Goal: Task Accomplishment & Management: Manage account settings

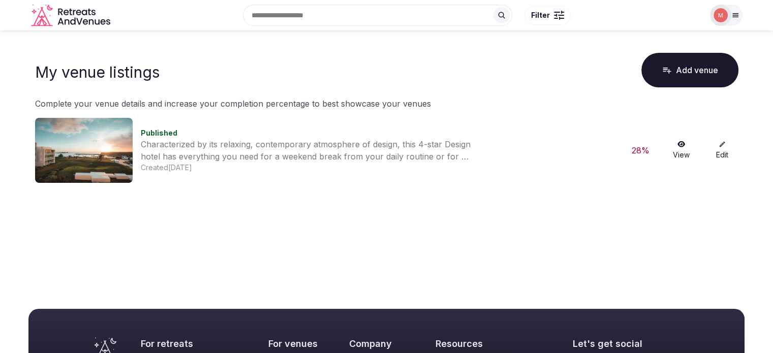
click at [721, 156] on link "Edit" at bounding box center [722, 150] width 33 height 19
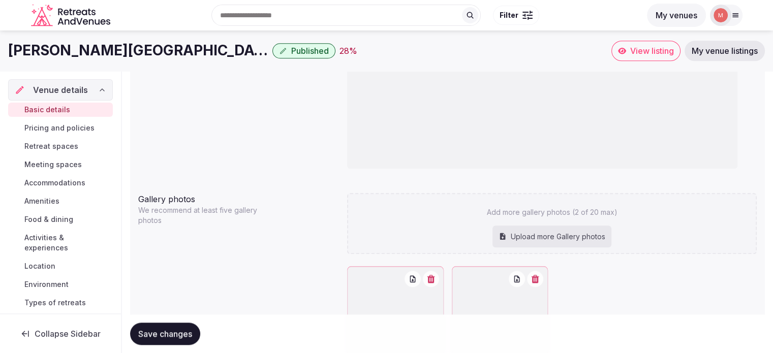
scroll to position [910, 0]
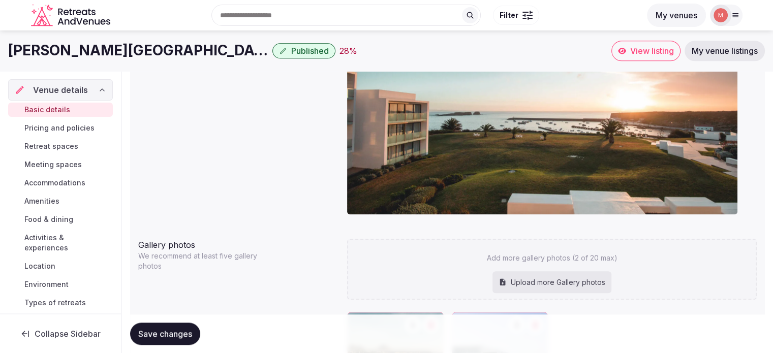
click at [37, 130] on span "Pricing and policies" at bounding box center [59, 128] width 70 height 10
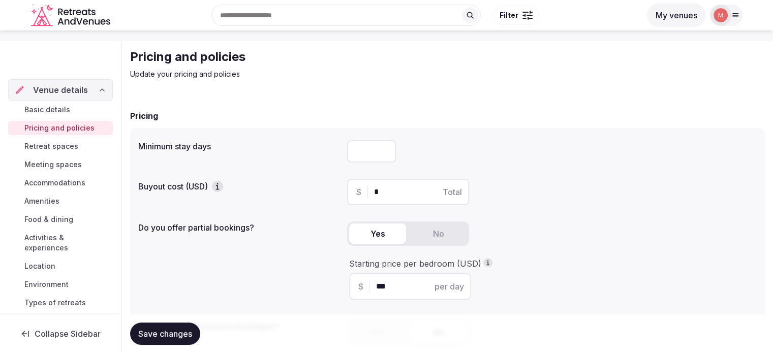
scroll to position [29, 0]
click at [367, 152] on input "number" at bounding box center [371, 152] width 49 height 22
type input "*"
click at [597, 157] on div "*" at bounding box center [551, 152] width 409 height 22
click at [63, 151] on link "Retreat spaces" at bounding box center [60, 146] width 105 height 14
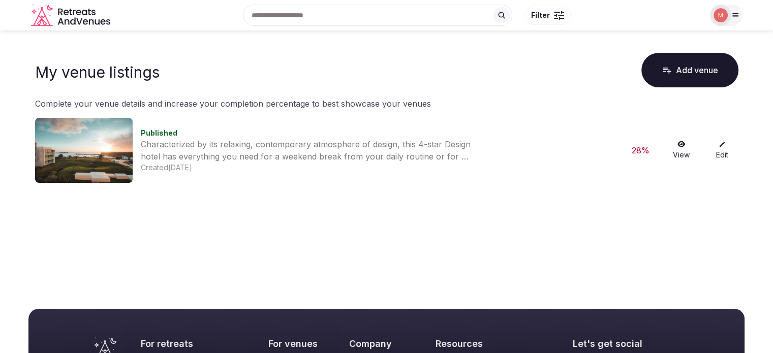
click at [721, 149] on link "Edit" at bounding box center [722, 150] width 33 height 19
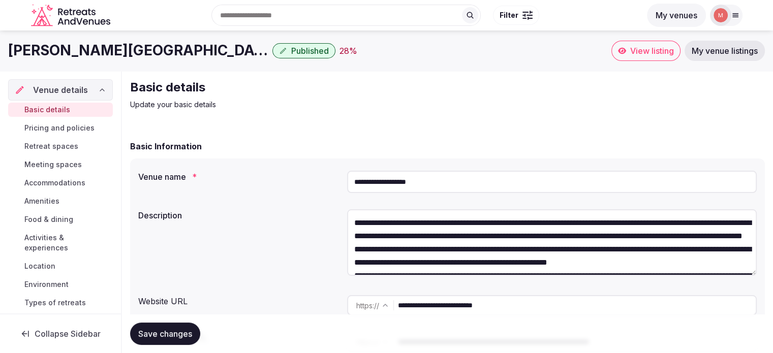
scroll to position [24, 0]
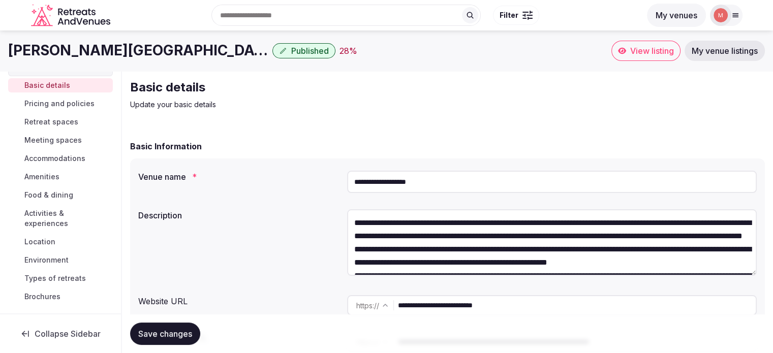
click at [49, 282] on span "Types of retreats" at bounding box center [54, 278] width 61 height 10
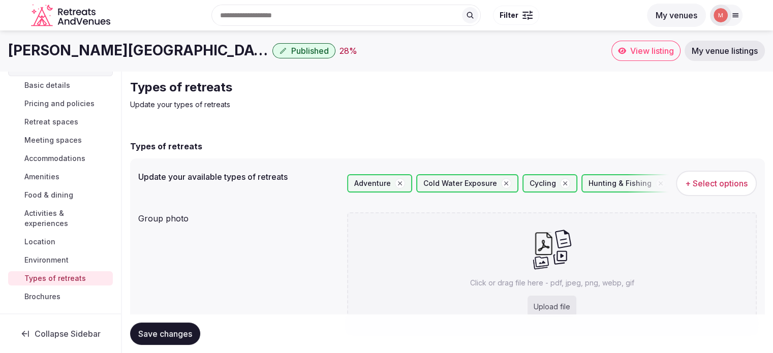
click at [45, 297] on span "Brochures" at bounding box center [42, 297] width 36 height 10
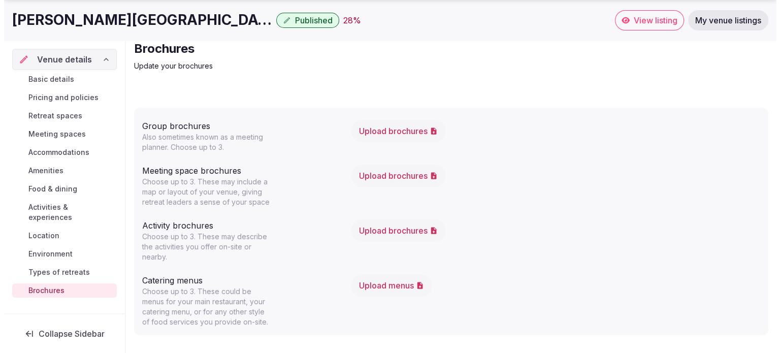
scroll to position [39, 0]
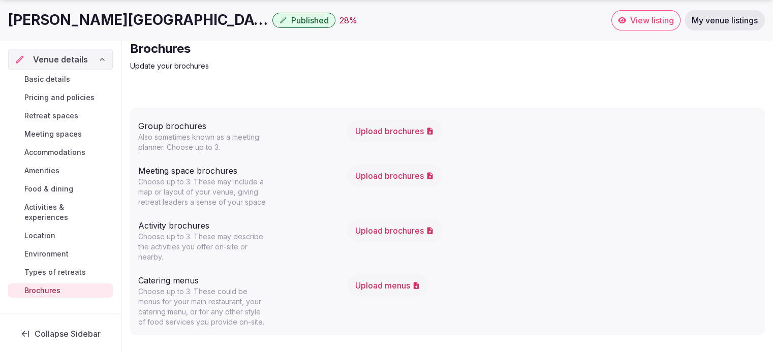
click at [56, 267] on span "Types of retreats" at bounding box center [54, 272] width 61 height 10
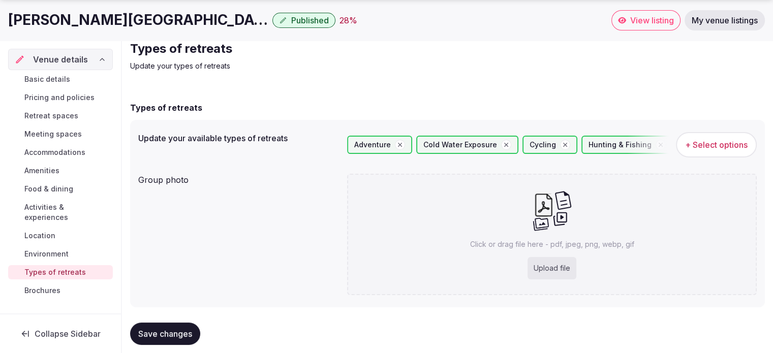
click at [719, 147] on span "+ Select options" at bounding box center [716, 144] width 62 height 11
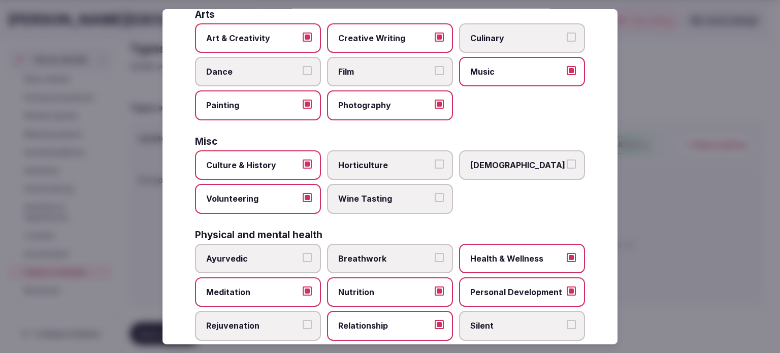
scroll to position [248, 0]
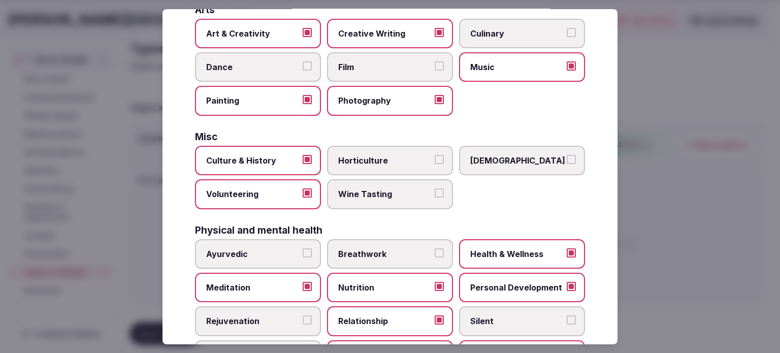
click at [436, 190] on button "Wine Tasting" at bounding box center [439, 192] width 9 height 9
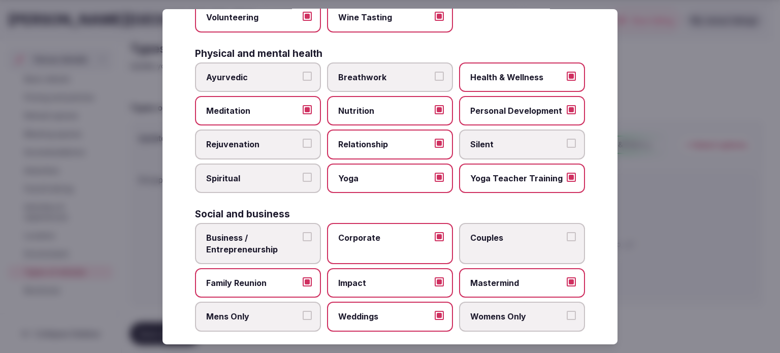
scroll to position [429, 0]
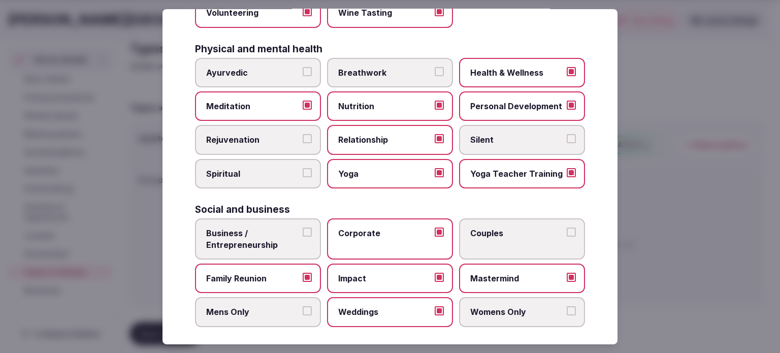
click at [305, 228] on button "Business / Entrepreneurship" at bounding box center [307, 232] width 9 height 9
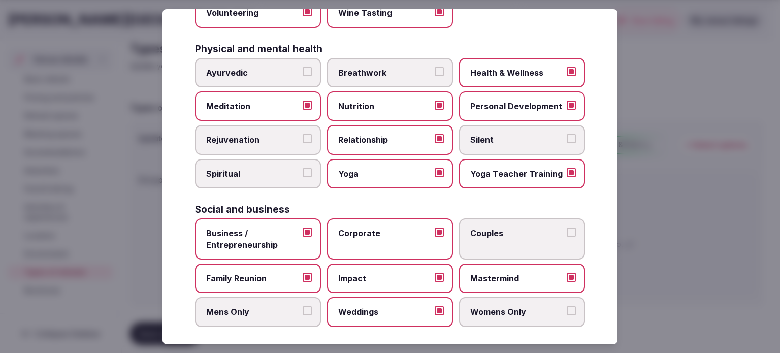
click at [567, 228] on button "Couples" at bounding box center [571, 232] width 9 height 9
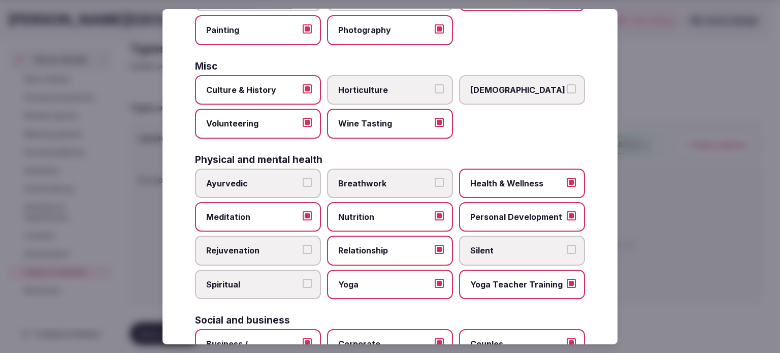
scroll to position [295, 0]
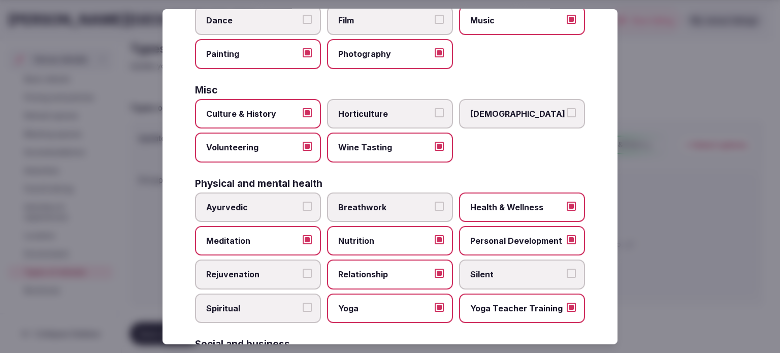
click at [435, 202] on button "Breathwork" at bounding box center [439, 205] width 9 height 9
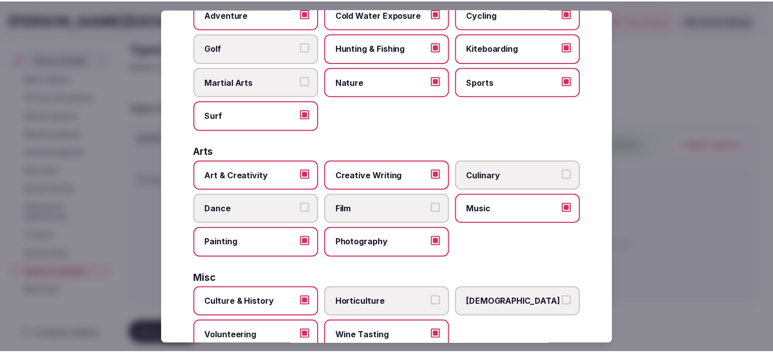
scroll to position [0, 0]
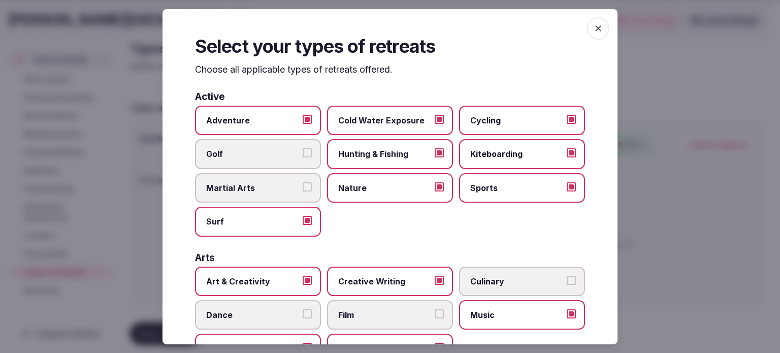
click at [598, 28] on span "button" at bounding box center [598, 28] width 22 height 22
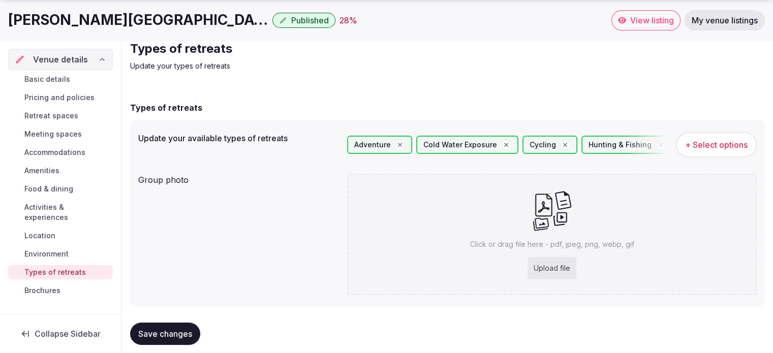
click at [167, 331] on span "Save changes" at bounding box center [165, 334] width 54 height 10
click at [67, 249] on span "Environment" at bounding box center [46, 254] width 44 height 10
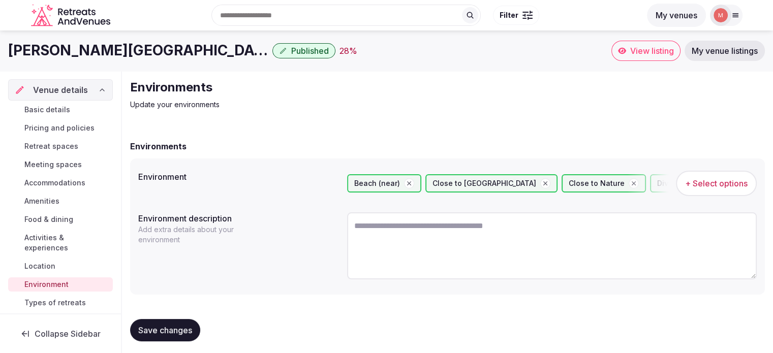
click at [732, 183] on span "+ Select options" at bounding box center [716, 183] width 62 height 11
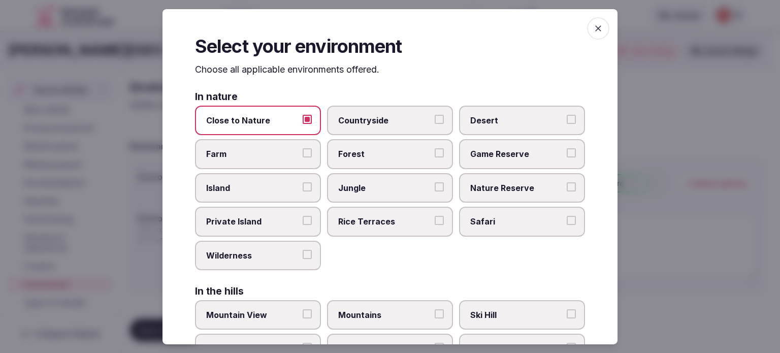
click at [568, 187] on label "Nature Reserve" at bounding box center [522, 187] width 126 height 29
click at [568, 187] on button "Nature Reserve" at bounding box center [571, 186] width 9 height 9
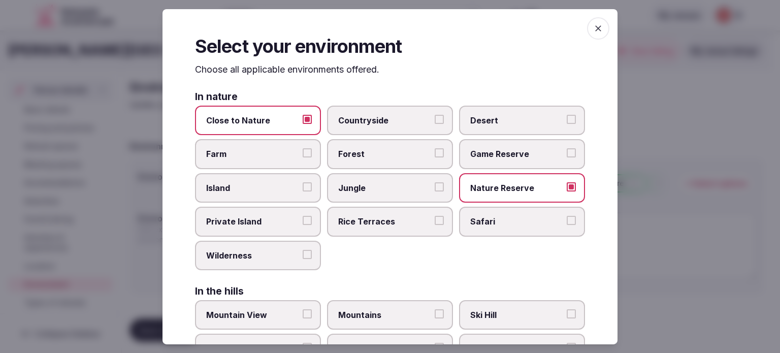
click at [595, 25] on span "button" at bounding box center [598, 28] width 22 height 22
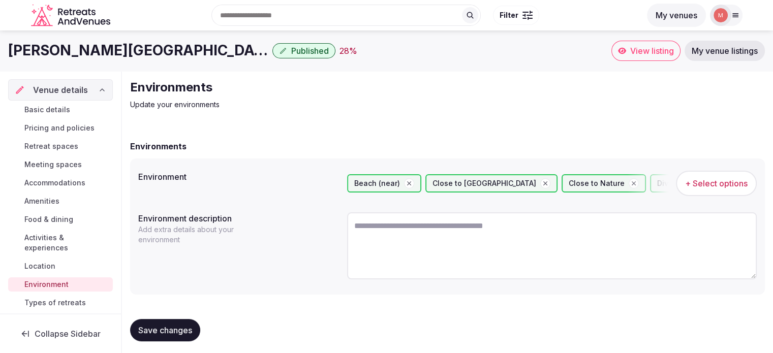
click at [157, 328] on span "Save changes" at bounding box center [165, 330] width 54 height 10
click at [49, 262] on span "Location" at bounding box center [39, 266] width 31 height 10
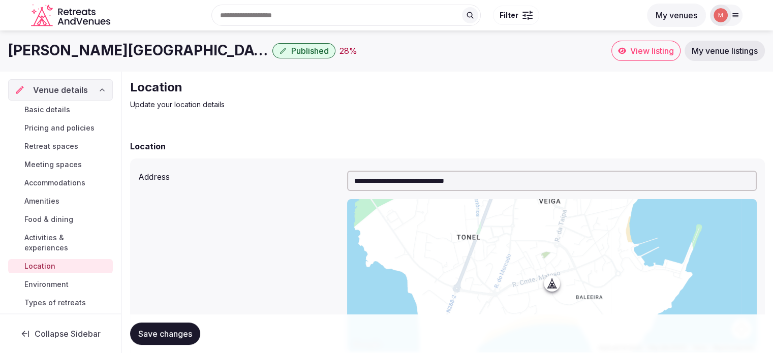
click at [48, 238] on span "Activities & experiences" at bounding box center [66, 243] width 84 height 20
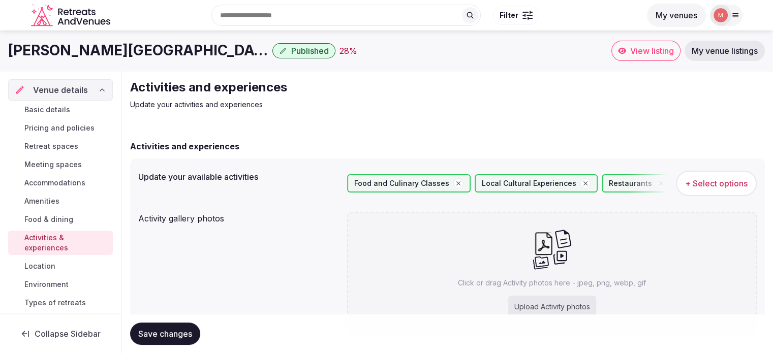
click at [734, 182] on span "+ Select options" at bounding box center [716, 183] width 62 height 11
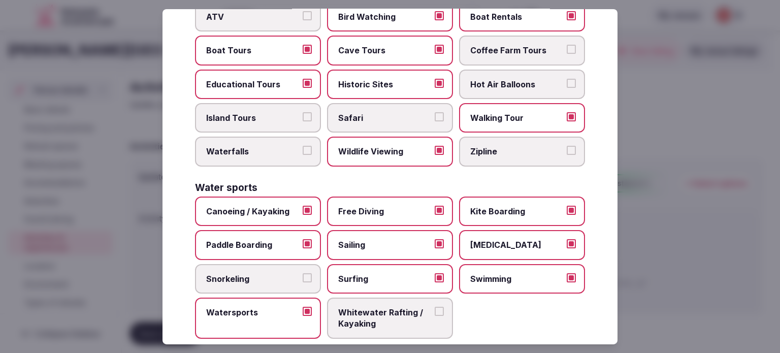
scroll to position [801, 0]
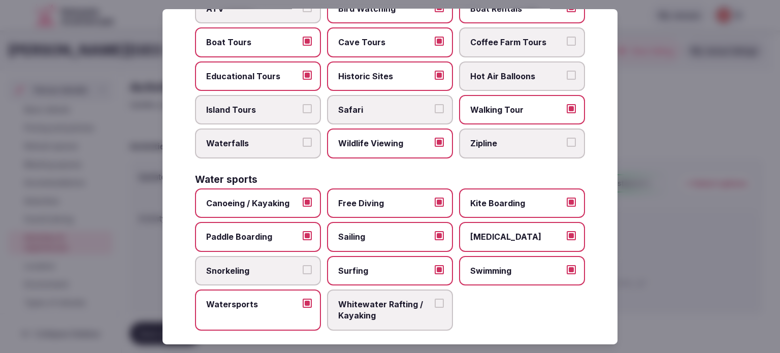
click at [305, 265] on button "Snorkeling" at bounding box center [307, 269] width 9 height 9
click at [424, 301] on span "Whitewater Rafting / Kayaking" at bounding box center [384, 310] width 93 height 23
click at [435, 301] on button "Whitewater Rafting / Kayaking" at bounding box center [439, 303] width 9 height 9
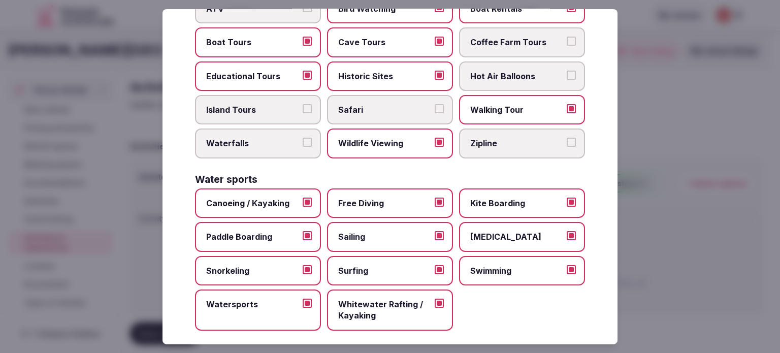
click at [436, 299] on button "Whitewater Rafting / Kayaking" at bounding box center [439, 303] width 9 height 9
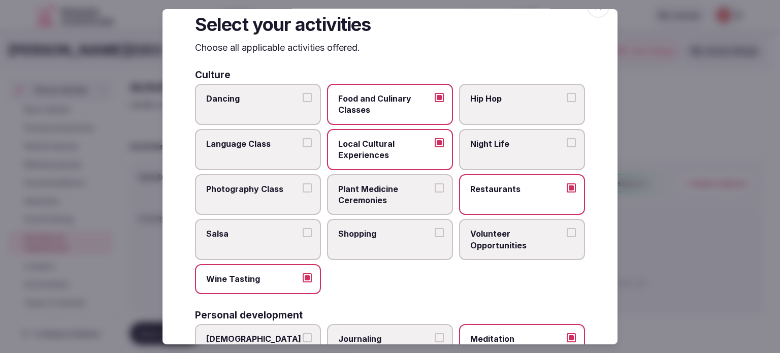
scroll to position [0, 0]
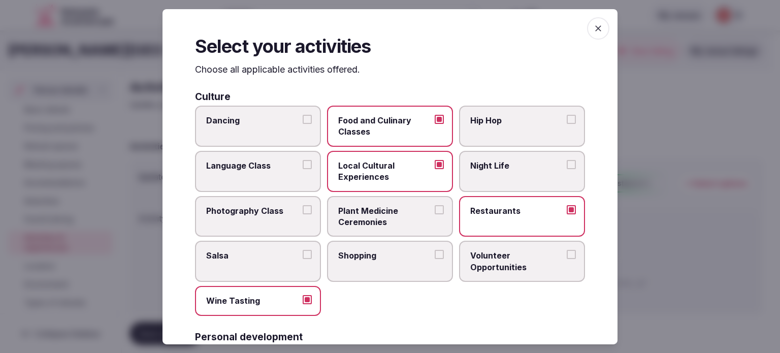
click at [587, 30] on span "button" at bounding box center [598, 28] width 22 height 22
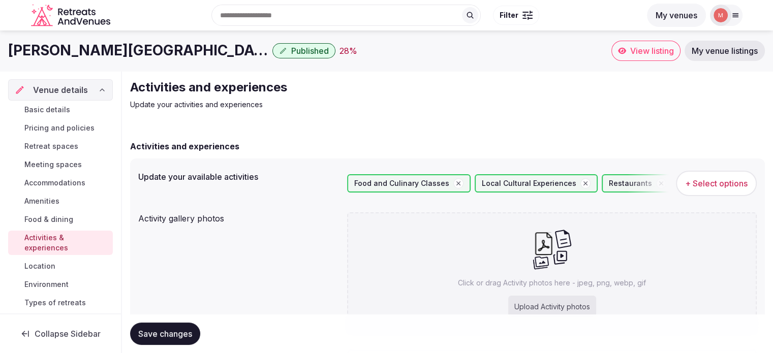
click at [151, 336] on span "Save changes" at bounding box center [165, 334] width 54 height 10
click at [41, 217] on span "Food & dining" at bounding box center [48, 219] width 49 height 10
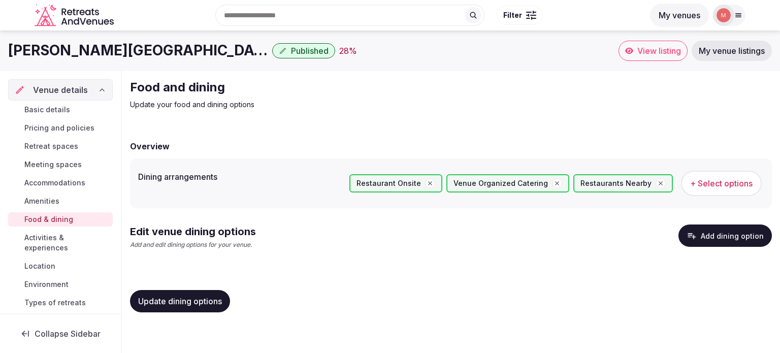
click at [721, 178] on span "+ Select options" at bounding box center [721, 183] width 62 height 11
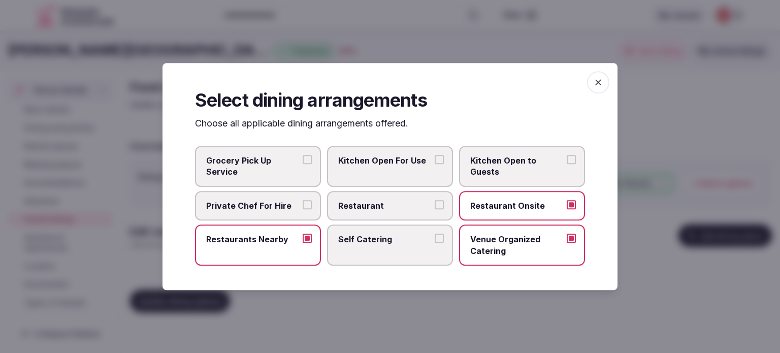
click at [445, 207] on label "Restaurant" at bounding box center [390, 205] width 126 height 29
click at [444, 207] on button "Restaurant" at bounding box center [439, 204] width 9 height 9
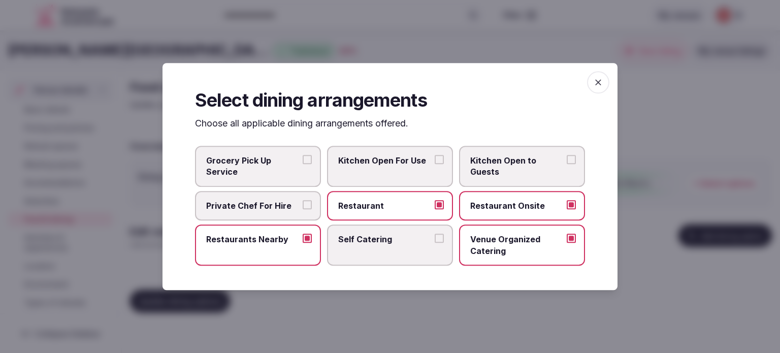
click at [596, 84] on icon "button" at bounding box center [598, 82] width 6 height 6
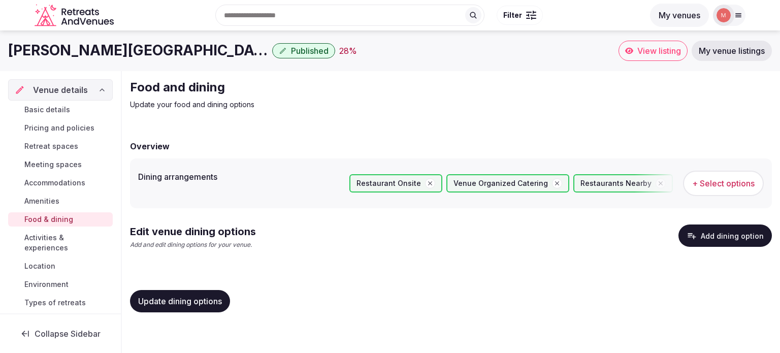
click at [186, 300] on span "Update dining options" at bounding box center [180, 301] width 84 height 10
click at [40, 202] on span "Amenities" at bounding box center [41, 201] width 35 height 10
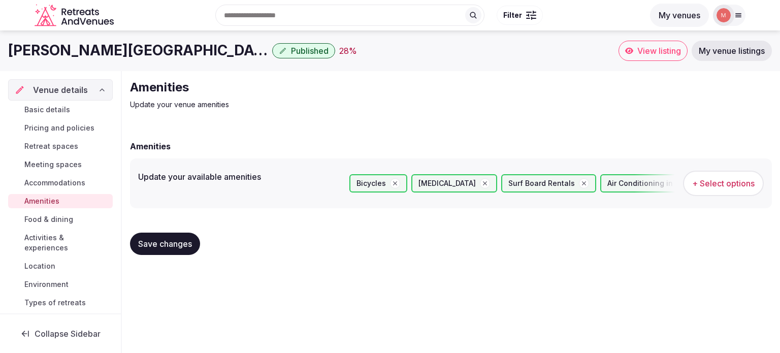
click at [718, 185] on span "+ Select options" at bounding box center [723, 183] width 62 height 11
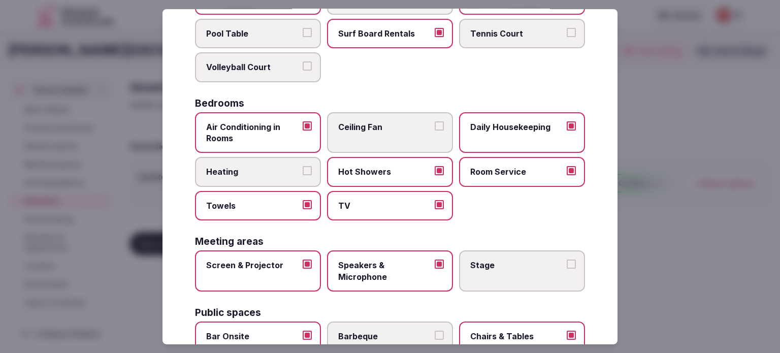
scroll to position [133, 0]
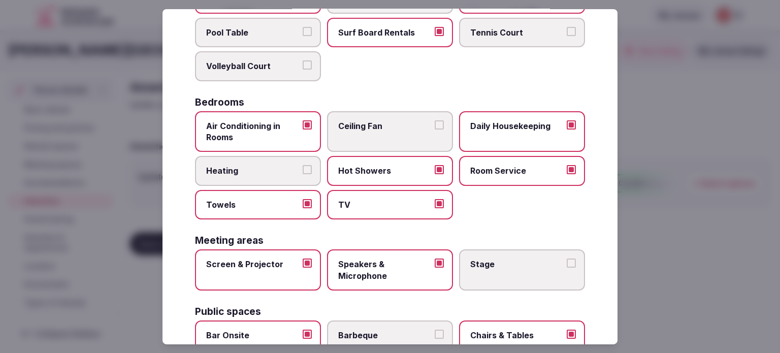
click at [306, 169] on button "Heating" at bounding box center [307, 169] width 9 height 9
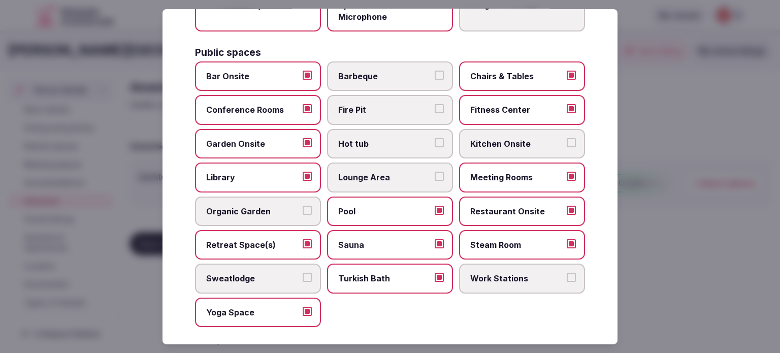
scroll to position [397, 0]
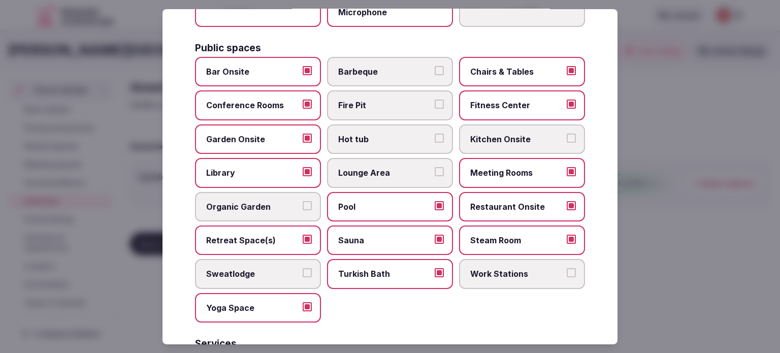
click at [407, 172] on span "Lounge Area" at bounding box center [384, 172] width 93 height 11
click at [435, 172] on button "Lounge Area" at bounding box center [439, 171] width 9 height 9
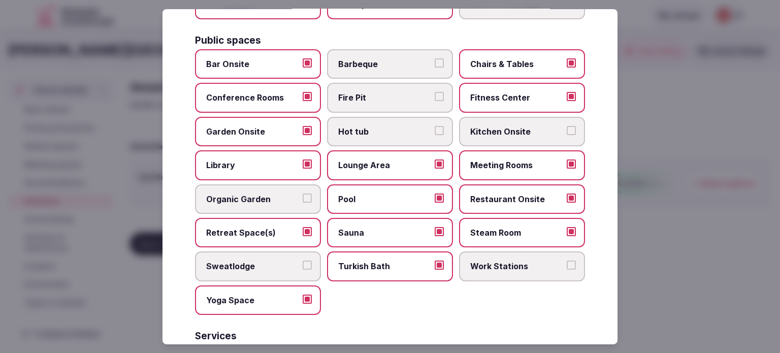
scroll to position [395, 0]
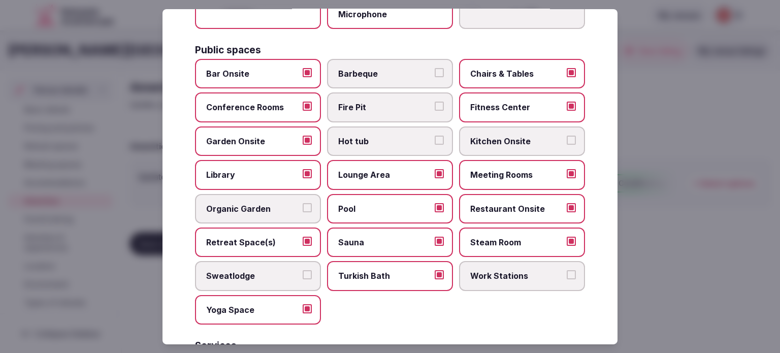
click at [437, 107] on label "Fire Pit" at bounding box center [390, 106] width 126 height 29
click at [437, 107] on button "Fire Pit" at bounding box center [439, 106] width 9 height 9
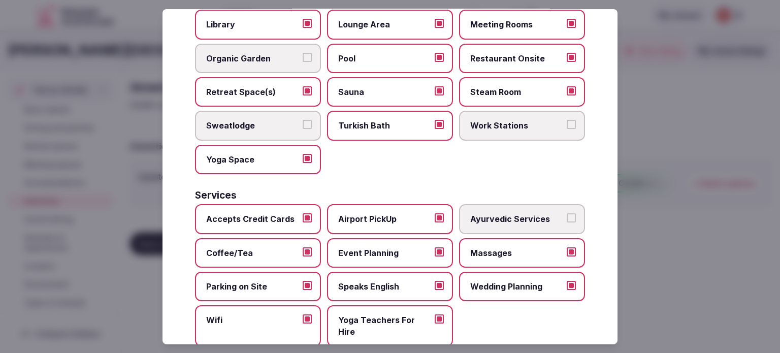
scroll to position [563, 0]
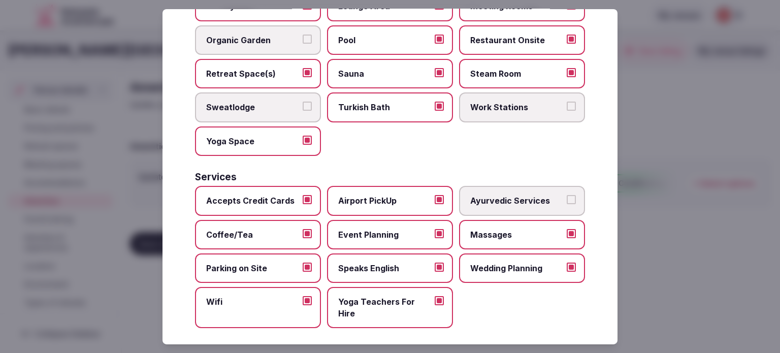
click at [567, 195] on button "Ayurvedic Services" at bounding box center [571, 199] width 9 height 9
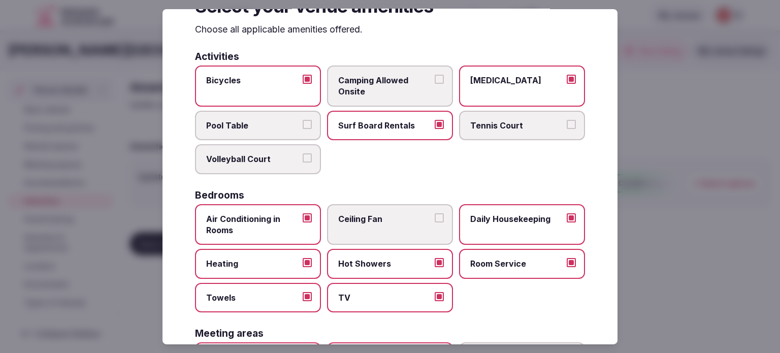
scroll to position [0, 0]
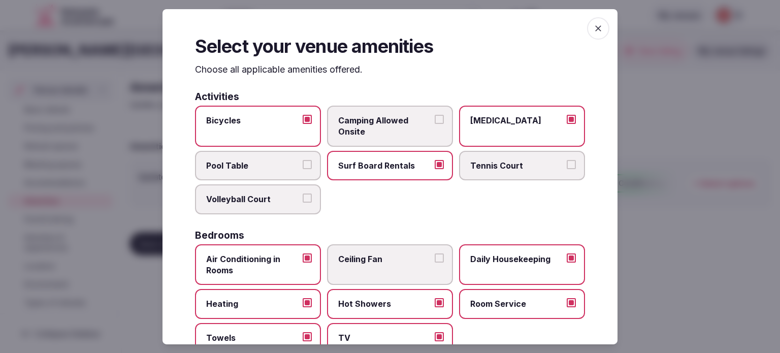
click at [596, 27] on span "button" at bounding box center [598, 28] width 22 height 22
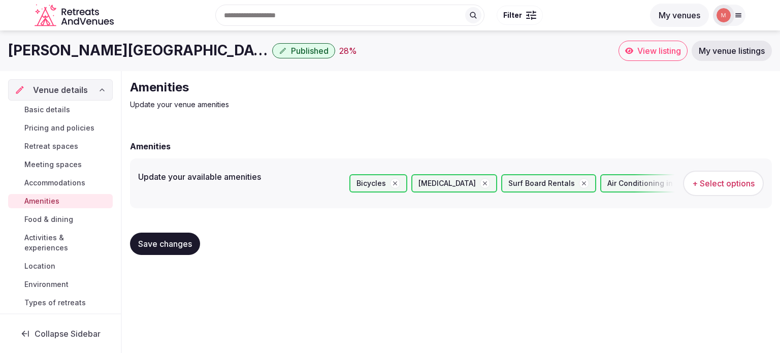
click at [156, 244] on span "Save changes" at bounding box center [165, 244] width 54 height 10
click at [43, 246] on span "Activities & experiences" at bounding box center [66, 243] width 84 height 20
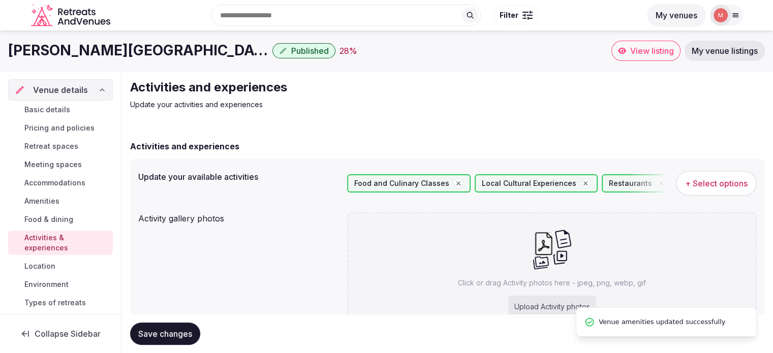
click at [733, 182] on span "+ Select options" at bounding box center [716, 183] width 62 height 11
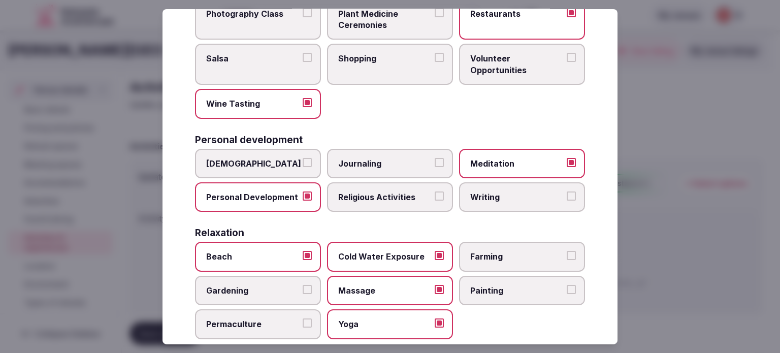
scroll to position [213, 0]
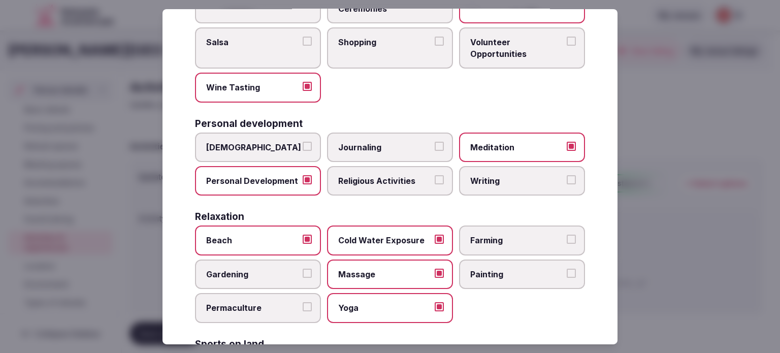
click at [303, 147] on button "[DEMOGRAPHIC_DATA]" at bounding box center [307, 145] width 9 height 9
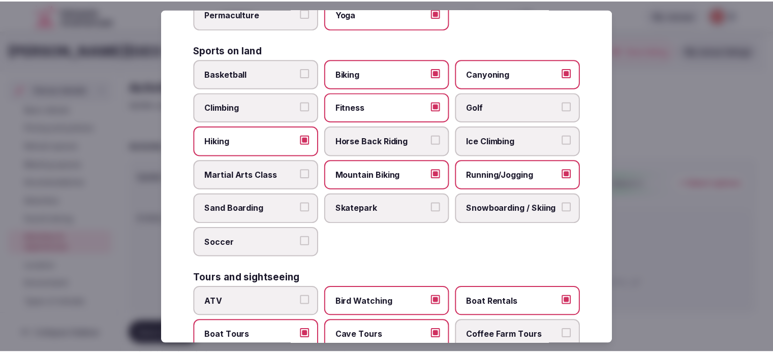
scroll to position [801, 0]
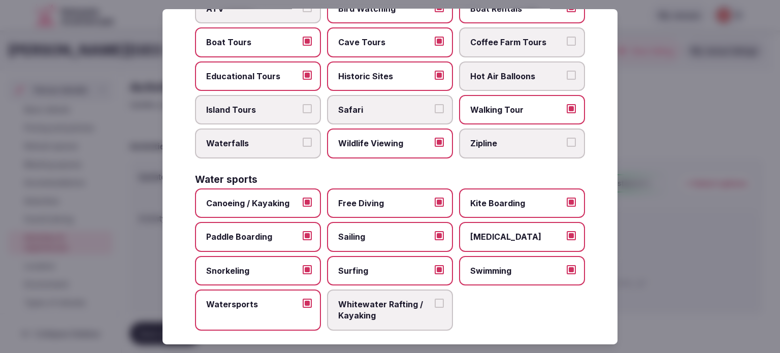
click at [668, 308] on div at bounding box center [390, 176] width 780 height 353
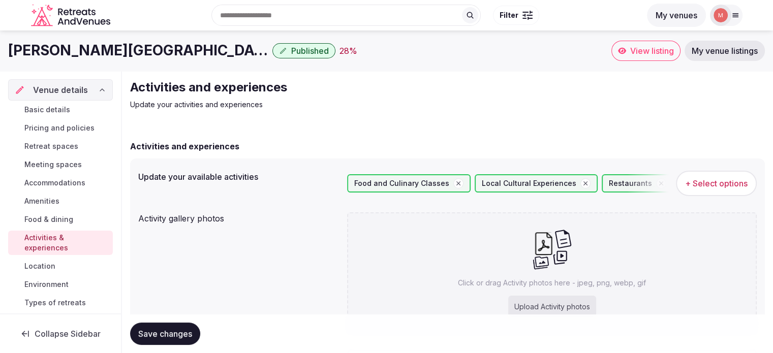
click at [185, 330] on span "Save changes" at bounding box center [165, 334] width 54 height 10
click at [59, 174] on div "Basic details Pricing and policies Retreat spaces Meeting spaces Accommodations…" at bounding box center [60, 216] width 105 height 230
click at [49, 183] on span "Accommodations" at bounding box center [54, 183] width 61 height 10
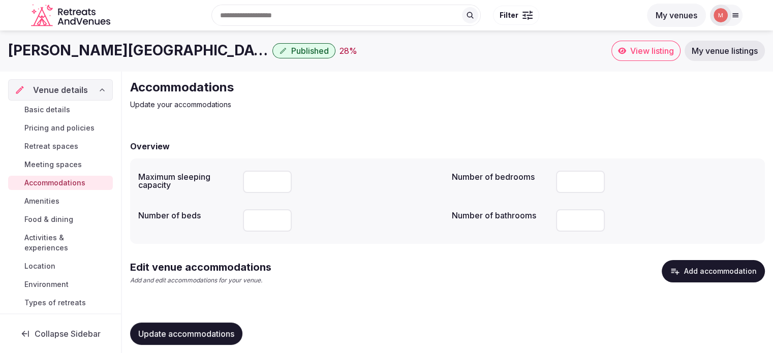
scroll to position [11, 0]
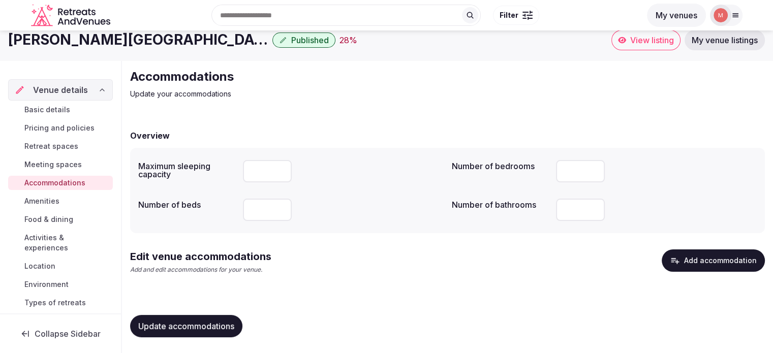
click at [42, 168] on span "Meeting spaces" at bounding box center [52, 164] width 57 height 10
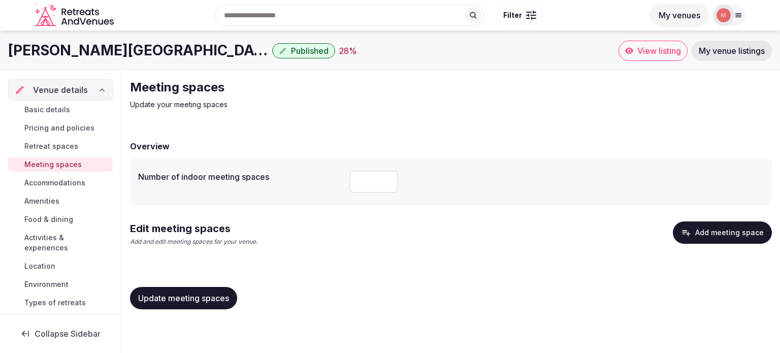
click at [178, 300] on span "Update meeting spaces" at bounding box center [183, 298] width 91 height 10
click at [178, 300] on div "Update meeting spaces" at bounding box center [183, 298] width 107 height 22
click at [399, 287] on div "Update meeting spaces" at bounding box center [451, 298] width 642 height 22
click at [41, 149] on span "Retreat spaces" at bounding box center [51, 146] width 54 height 10
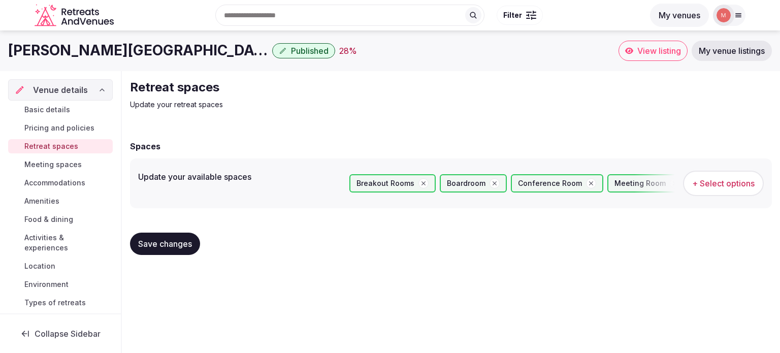
click at [736, 183] on span "+ Select options" at bounding box center [723, 183] width 62 height 11
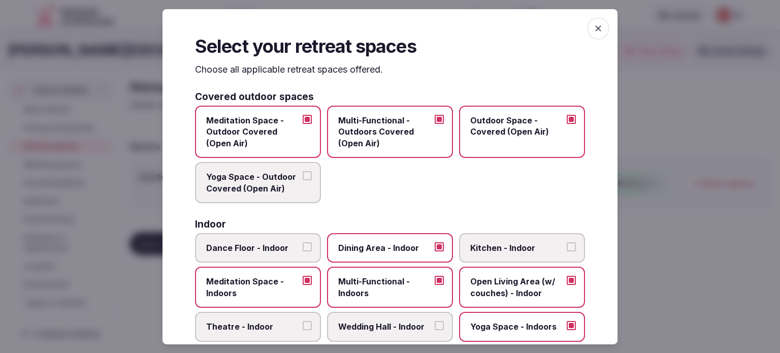
click at [658, 126] on div at bounding box center [390, 176] width 780 height 353
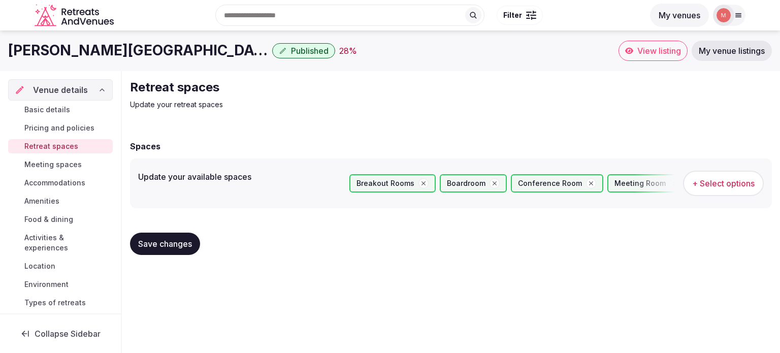
click at [35, 106] on span "Basic details" at bounding box center [47, 110] width 46 height 10
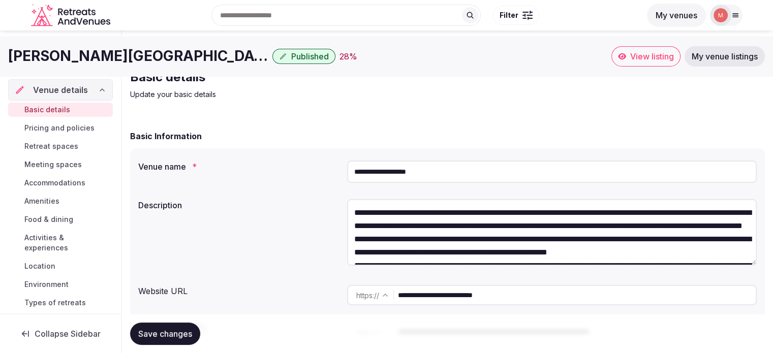
scroll to position [6, 0]
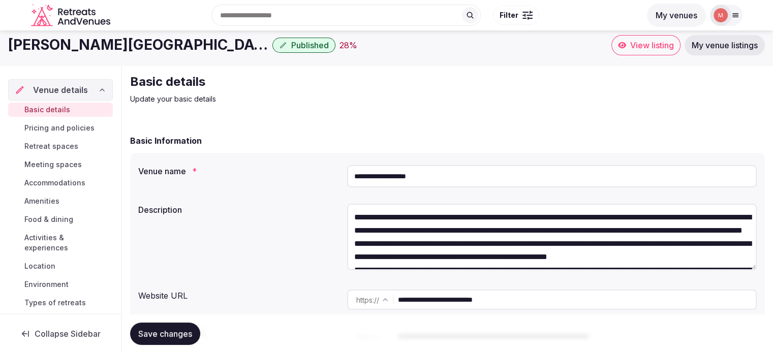
click at [61, 18] on icon "Retreats and Venues company logo" at bounding box center [71, 15] width 81 height 23
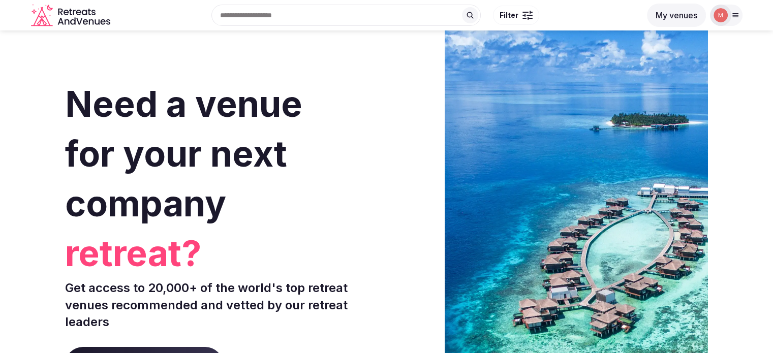
click at [276, 14] on input "text" at bounding box center [345, 15] width 269 height 21
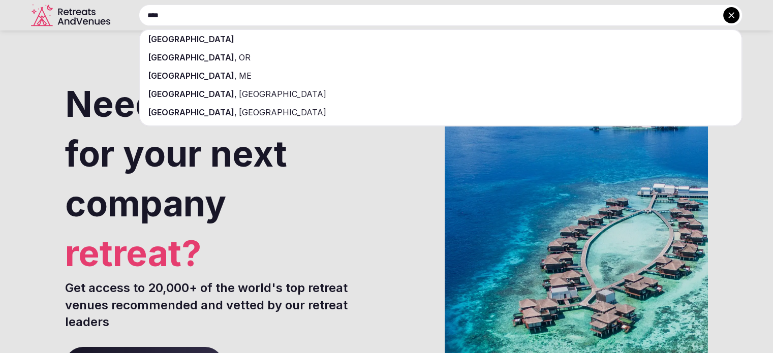
type input "****"
click at [170, 37] on span "[GEOGRAPHIC_DATA]" at bounding box center [191, 39] width 86 height 10
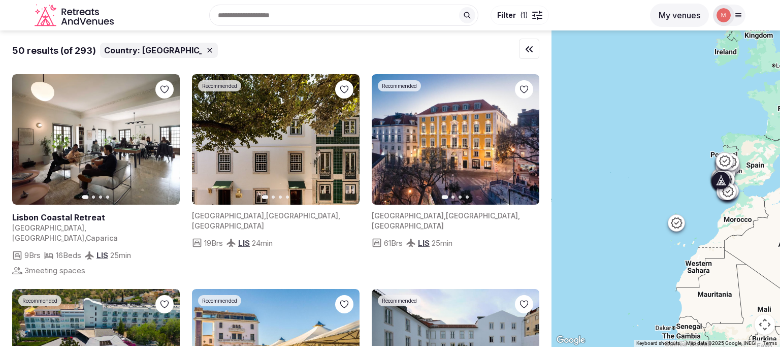
click at [165, 139] on icon "button" at bounding box center [166, 140] width 8 height 8
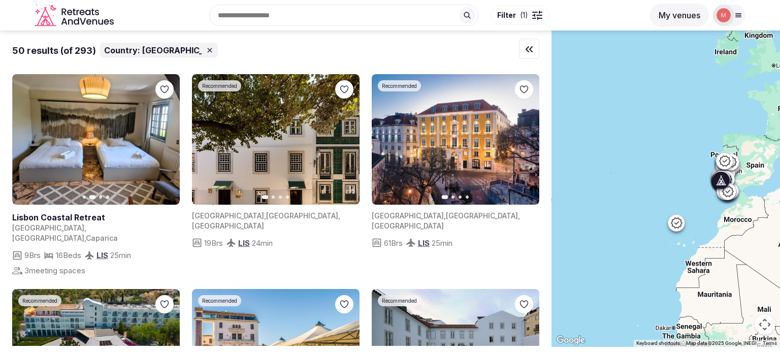
click at [165, 139] on icon "button" at bounding box center [166, 140] width 8 height 8
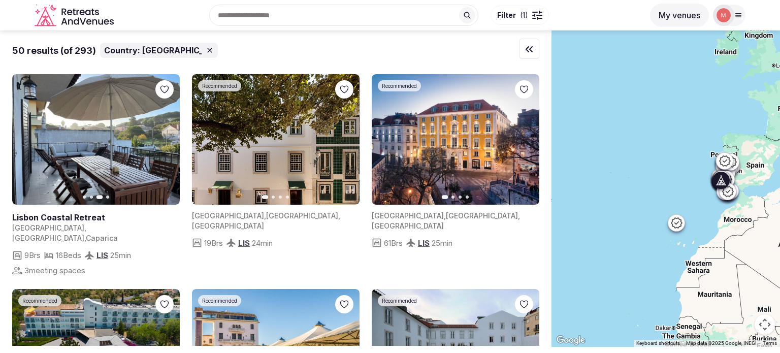
click at [165, 139] on icon "button" at bounding box center [166, 140] width 8 height 8
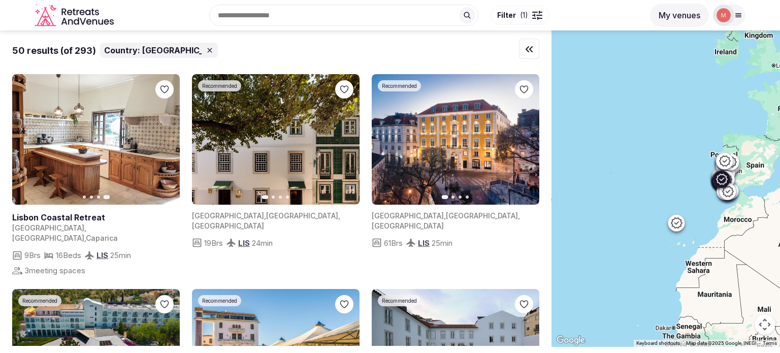
click at [347, 141] on icon "button" at bounding box center [345, 140] width 8 height 8
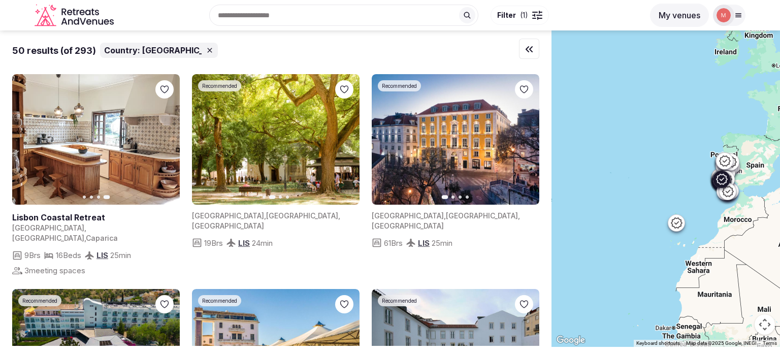
click at [347, 141] on icon "button" at bounding box center [345, 140] width 8 height 8
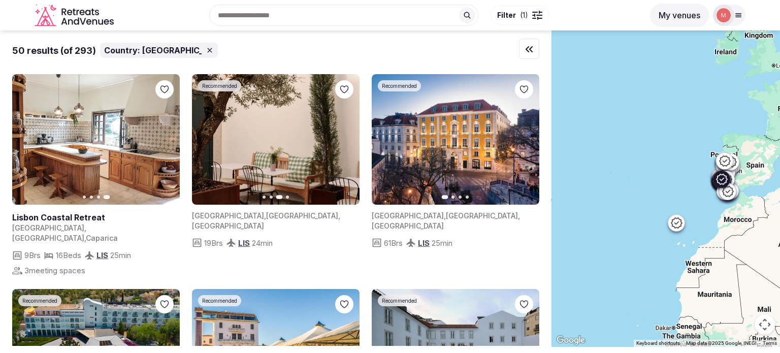
click at [347, 141] on icon "button" at bounding box center [345, 140] width 8 height 8
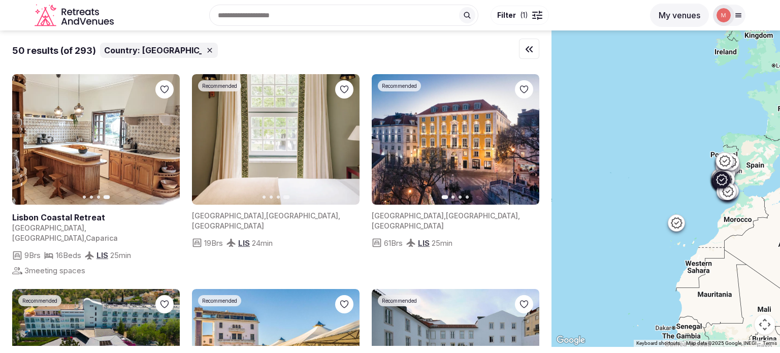
click at [525, 138] on icon "button" at bounding box center [526, 139] width 4 height 7
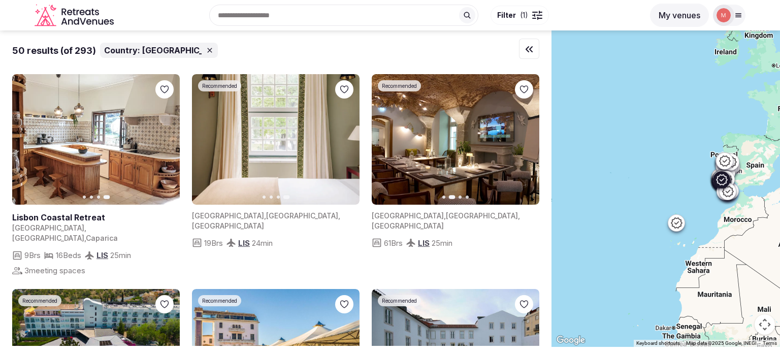
click at [524, 140] on icon "button" at bounding box center [525, 140] width 8 height 8
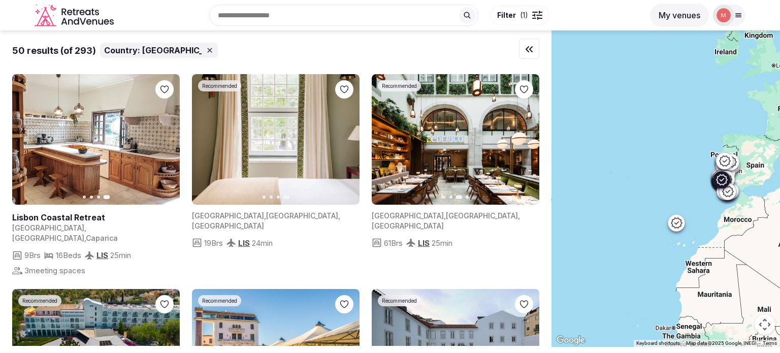
click at [524, 140] on icon "button" at bounding box center [525, 140] width 8 height 8
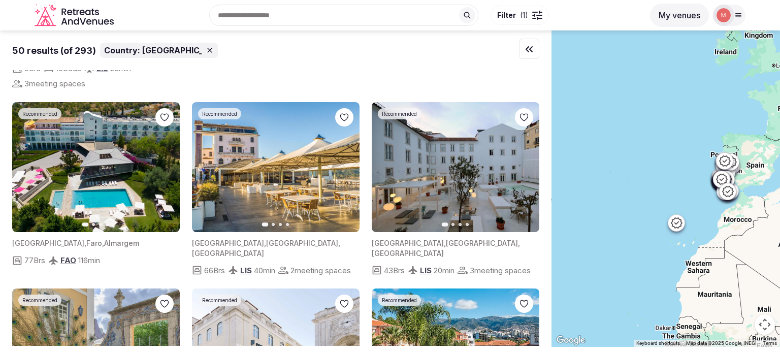
scroll to position [182, 0]
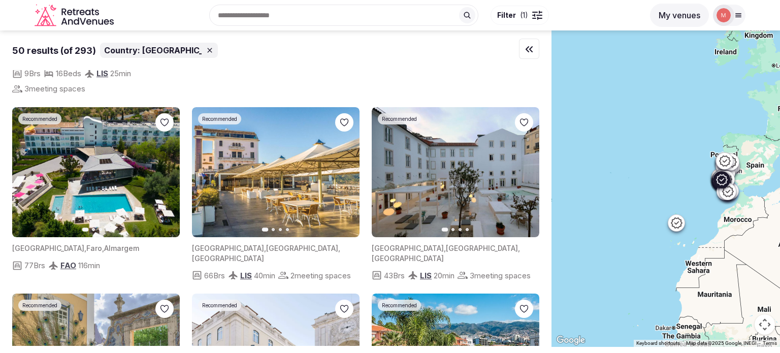
click at [522, 166] on button "Next slide" at bounding box center [525, 172] width 16 height 16
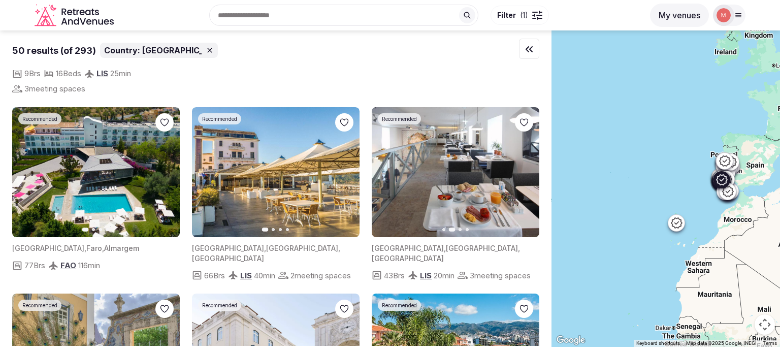
click at [526, 169] on icon "button" at bounding box center [526, 172] width 4 height 7
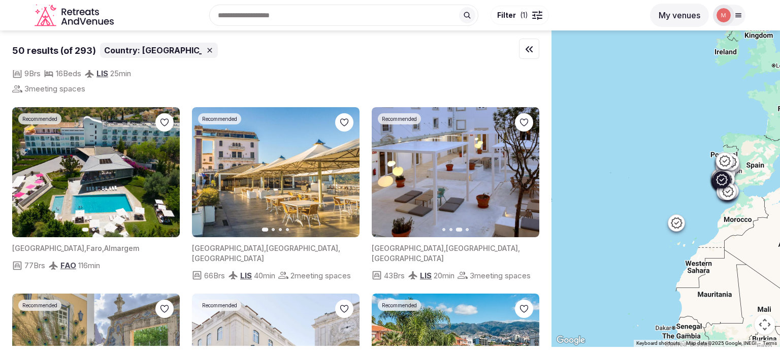
click at [526, 169] on icon "button" at bounding box center [526, 172] width 4 height 7
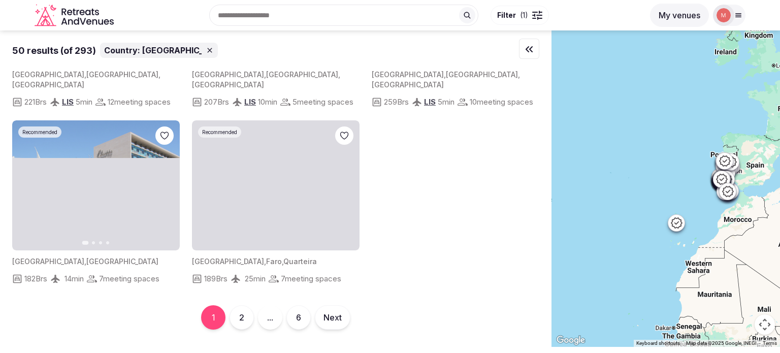
scroll to position [3053, 0]
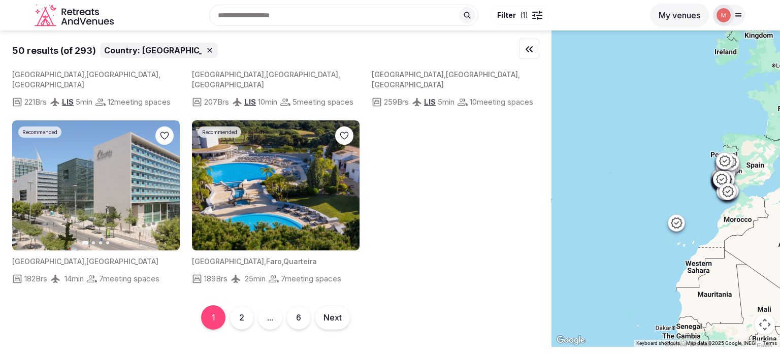
click at [239, 325] on button "2" at bounding box center [242, 317] width 24 height 24
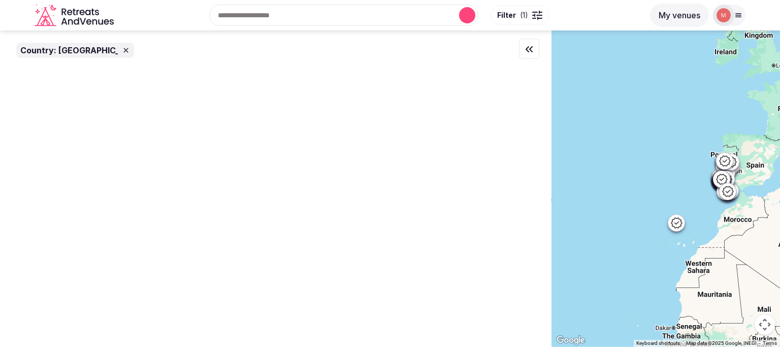
scroll to position [0, 0]
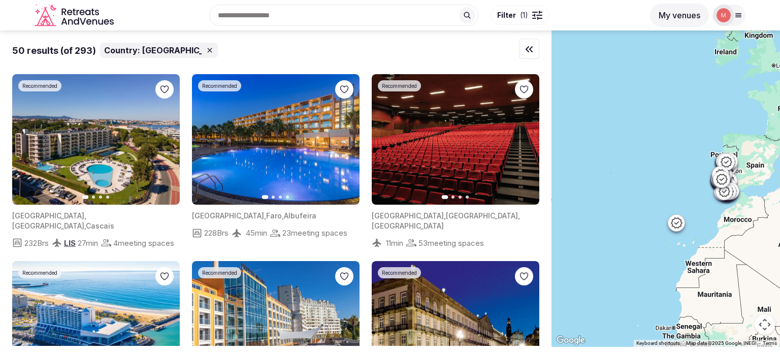
click at [207, 52] on icon at bounding box center [209, 50] width 5 height 5
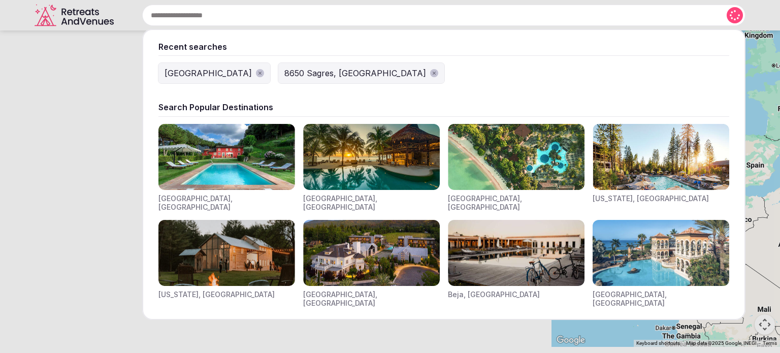
click at [256, 16] on input "text" at bounding box center [443, 15] width 603 height 21
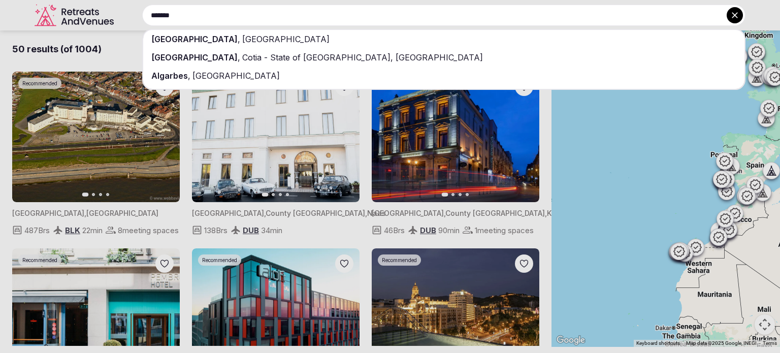
type input "*******"
click at [191, 30] on div "[GEOGRAPHIC_DATA] , [GEOGRAPHIC_DATA]" at bounding box center [443, 39] width 601 height 18
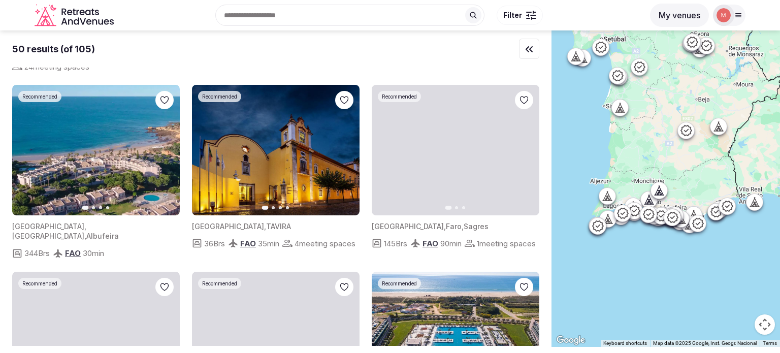
scroll to position [1138, 0]
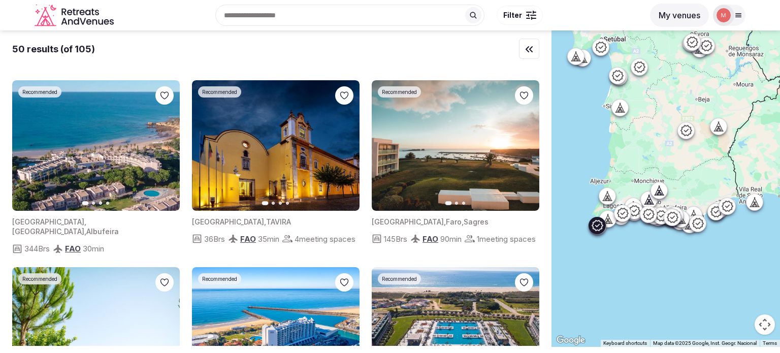
click at [528, 149] on icon "button" at bounding box center [525, 145] width 8 height 8
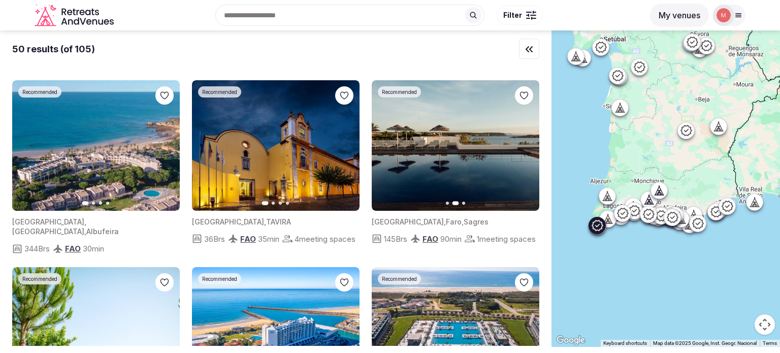
click at [528, 149] on icon "button" at bounding box center [525, 145] width 8 height 8
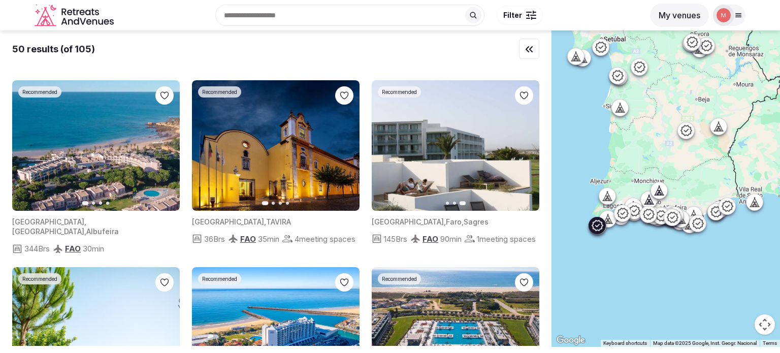
click at [383, 149] on icon "button" at bounding box center [386, 145] width 8 height 8
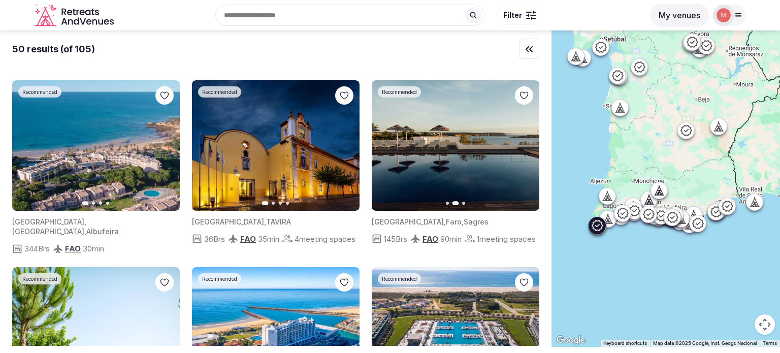
click at [383, 149] on icon "button" at bounding box center [386, 145] width 8 height 8
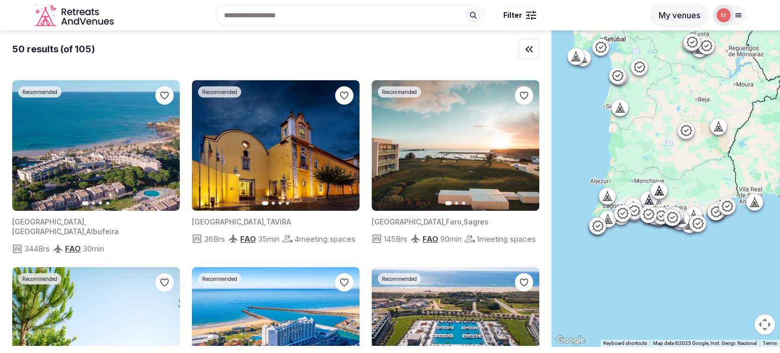
click at [613, 221] on icon at bounding box center [608, 218] width 10 height 10
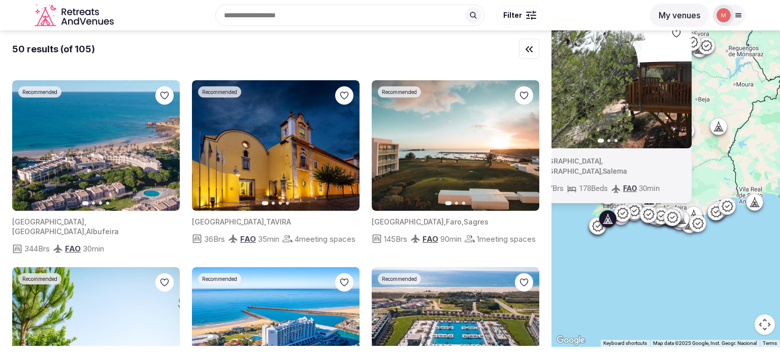
click at [680, 87] on icon "button" at bounding box center [678, 83] width 8 height 8
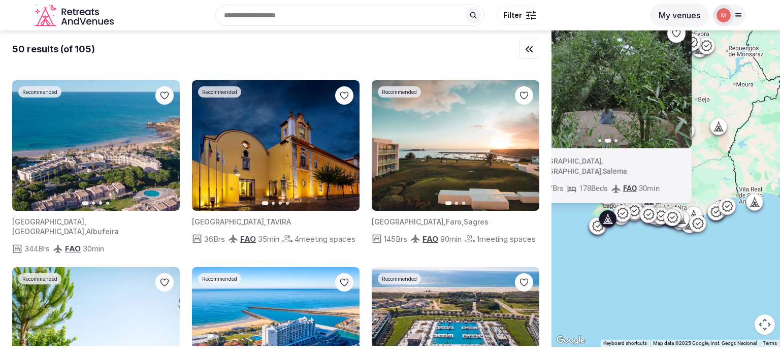
click at [680, 87] on icon "button" at bounding box center [678, 83] width 8 height 8
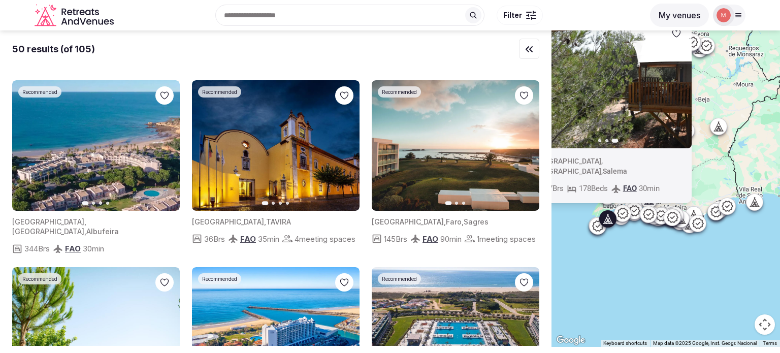
click at [760, 205] on icon at bounding box center [755, 202] width 10 height 10
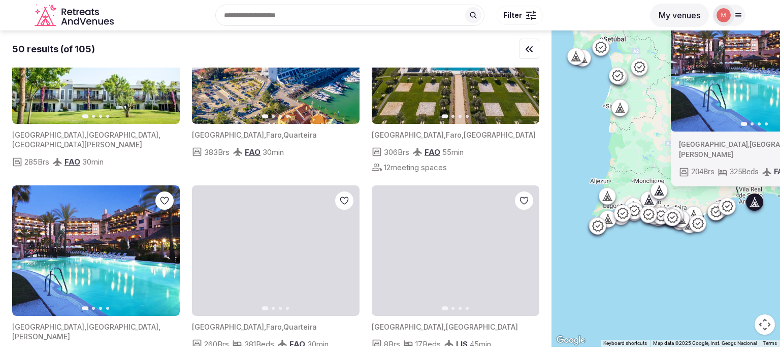
scroll to position [1417, 0]
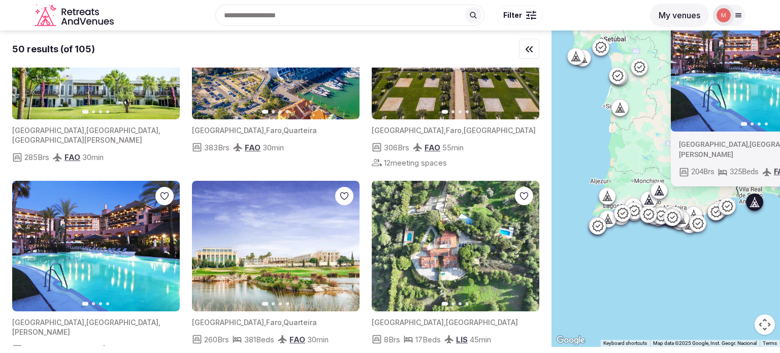
click at [612, 197] on icon at bounding box center [609, 195] width 5 height 9
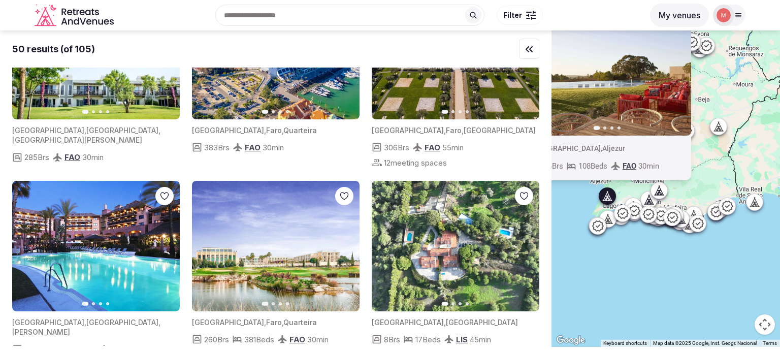
click at [275, 14] on div "Recent searches [GEOGRAPHIC_DATA], [GEOGRAPHIC_DATA] [GEOGRAPHIC_DATA] 8650 [GE…" at bounding box center [381, 15] width 526 height 44
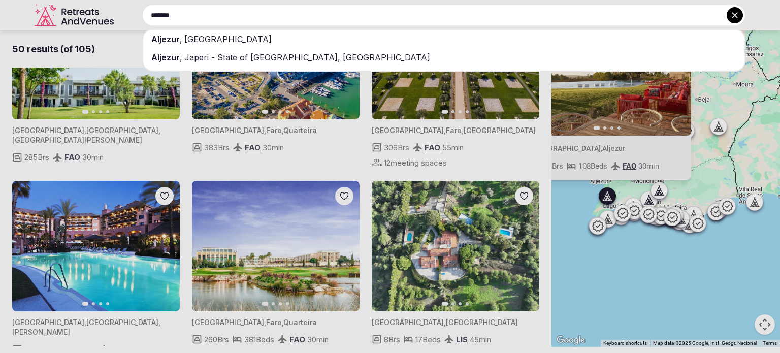
type input "*******"
click at [214, 42] on span "[GEOGRAPHIC_DATA]" at bounding box center [226, 39] width 89 height 10
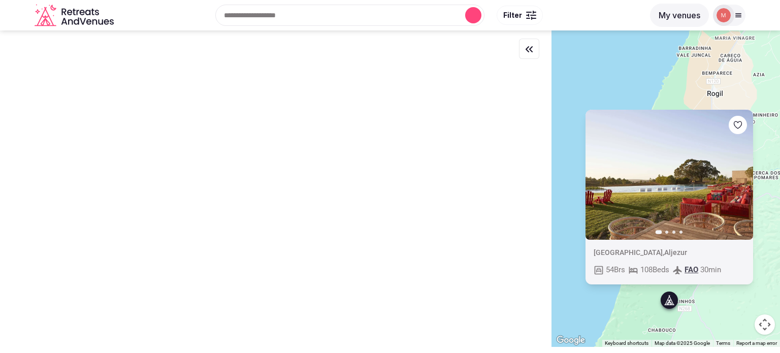
scroll to position [0, 0]
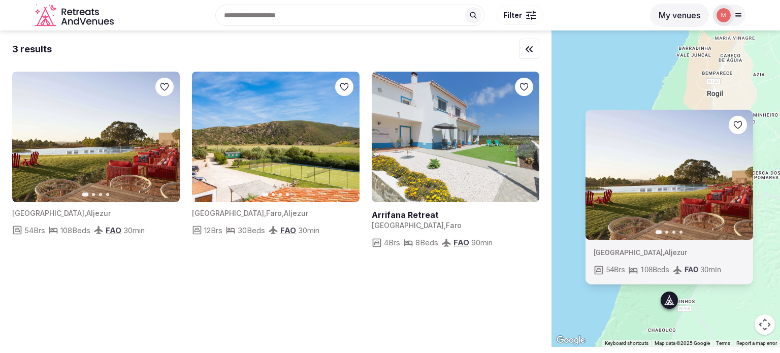
click at [645, 307] on div "Previous slide Next slide [GEOGRAPHIC_DATA] , Aljezur 54 Brs 108 Beds FAO 30 min" at bounding box center [666, 188] width 229 height 316
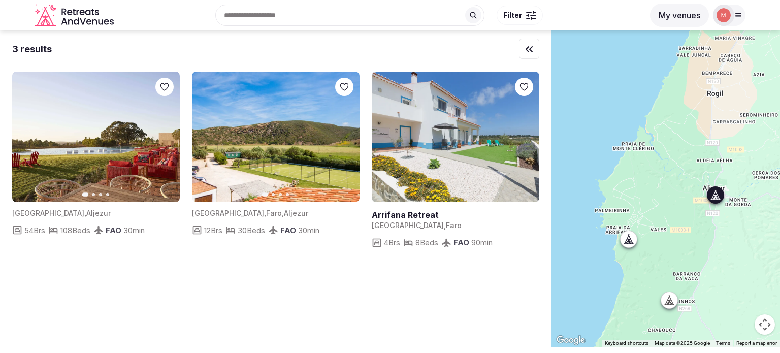
click at [345, 135] on icon "button" at bounding box center [346, 137] width 4 height 7
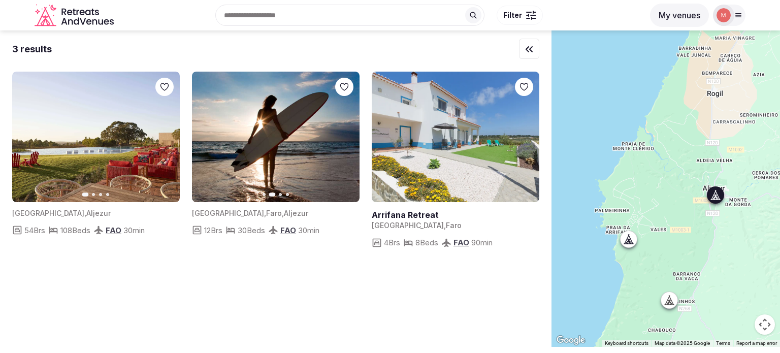
click at [344, 141] on button "Next slide" at bounding box center [345, 137] width 16 height 16
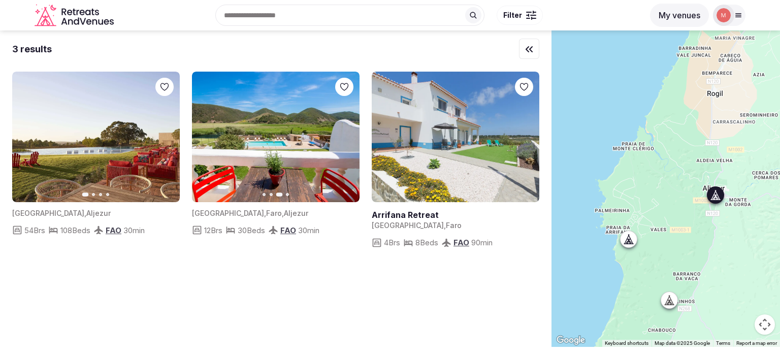
click at [203, 136] on icon "button" at bounding box center [206, 137] width 8 height 8
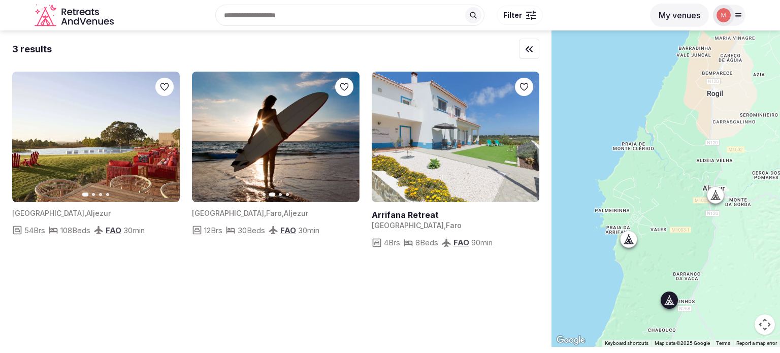
click at [163, 140] on icon "button" at bounding box center [166, 137] width 8 height 8
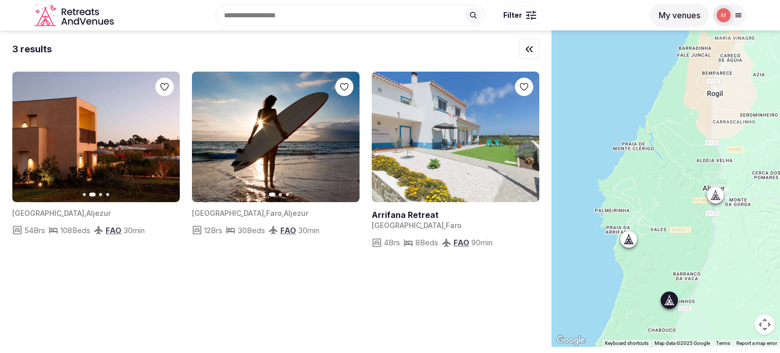
click at [163, 140] on icon "button" at bounding box center [166, 137] width 8 height 8
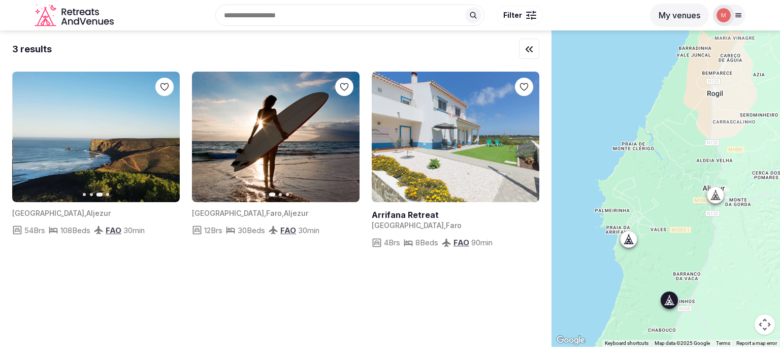
click at [163, 140] on icon "button" at bounding box center [166, 137] width 8 height 8
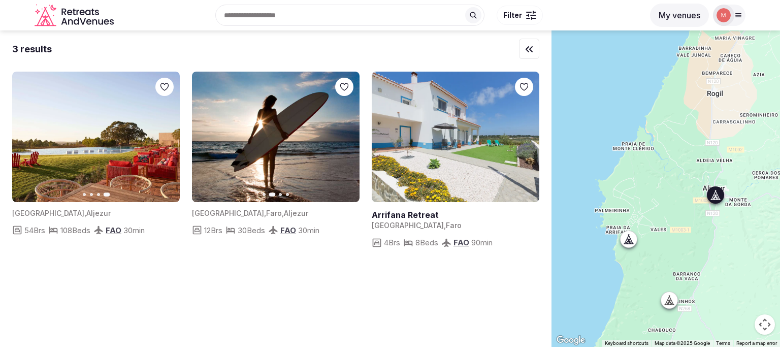
click at [250, 199] on img at bounding box center [276, 137] width 168 height 131
click at [237, 180] on img at bounding box center [276, 137] width 168 height 131
click at [249, 164] on img at bounding box center [276, 137] width 168 height 131
click at [266, 213] on span "Faro" at bounding box center [274, 213] width 16 height 9
click at [720, 200] on icon at bounding box center [716, 195] width 10 height 10
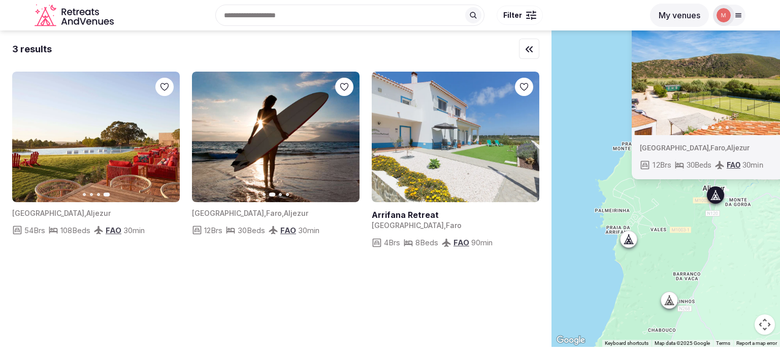
click at [703, 129] on img at bounding box center [716, 70] width 168 height 131
click at [687, 103] on img at bounding box center [716, 70] width 168 height 131
click at [221, 121] on img at bounding box center [276, 137] width 168 height 131
click at [221, 122] on img at bounding box center [276, 137] width 168 height 131
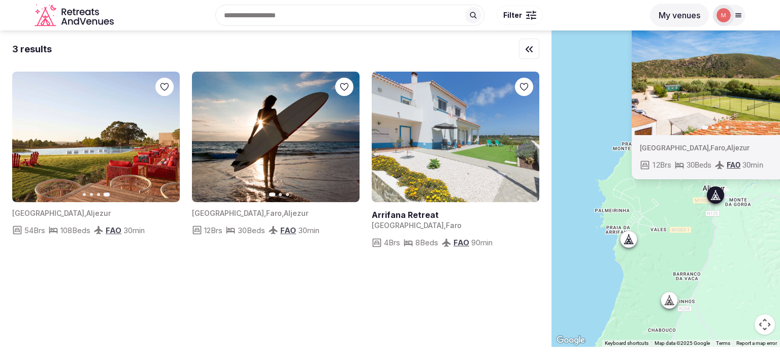
click at [85, 19] on icon "Retreats and Venues company logo" at bounding box center [84, 21] width 6 height 7
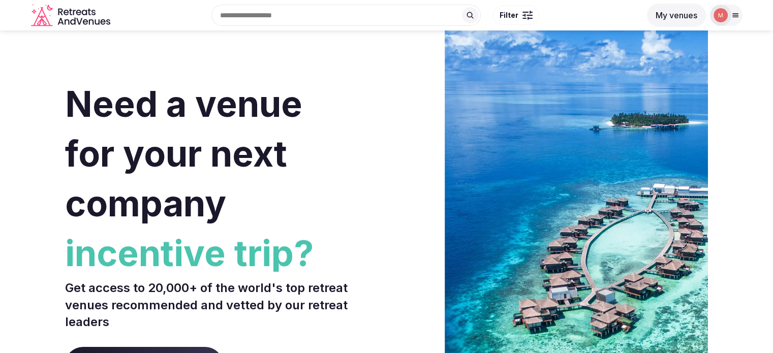
click at [672, 17] on button "My venues" at bounding box center [676, 15] width 59 height 23
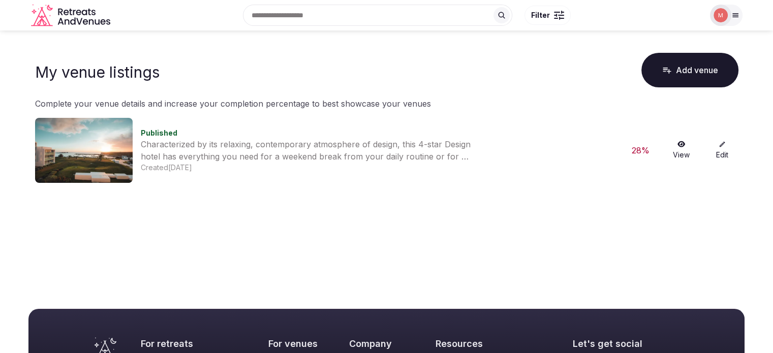
click at [726, 157] on link "Edit" at bounding box center [722, 150] width 33 height 19
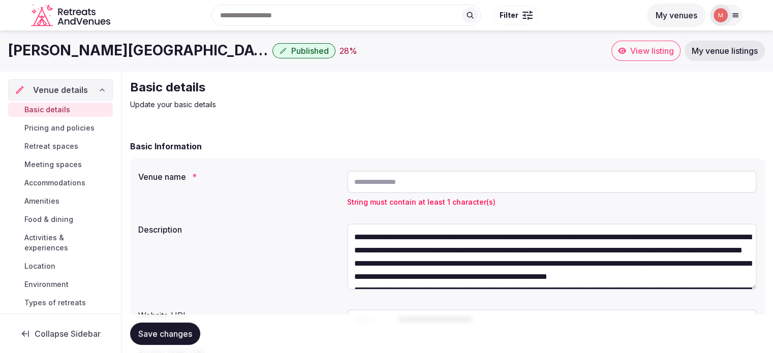
click at [57, 186] on span "Accommodations" at bounding box center [54, 183] width 61 height 10
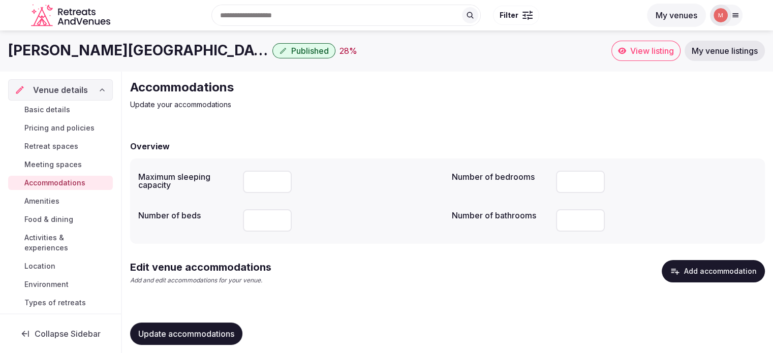
scroll to position [11, 0]
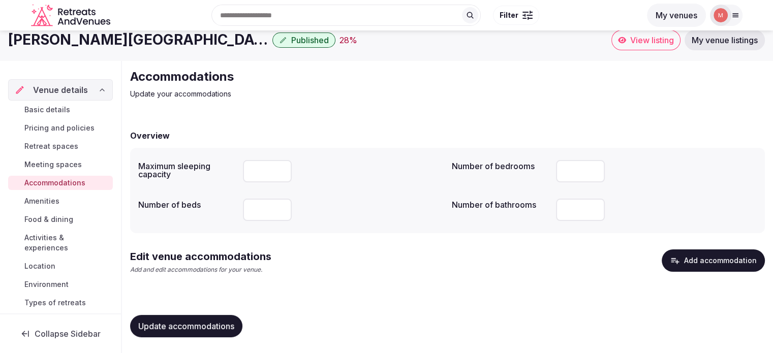
click at [48, 147] on span "Retreat spaces" at bounding box center [51, 146] width 54 height 10
